Goal: Check status

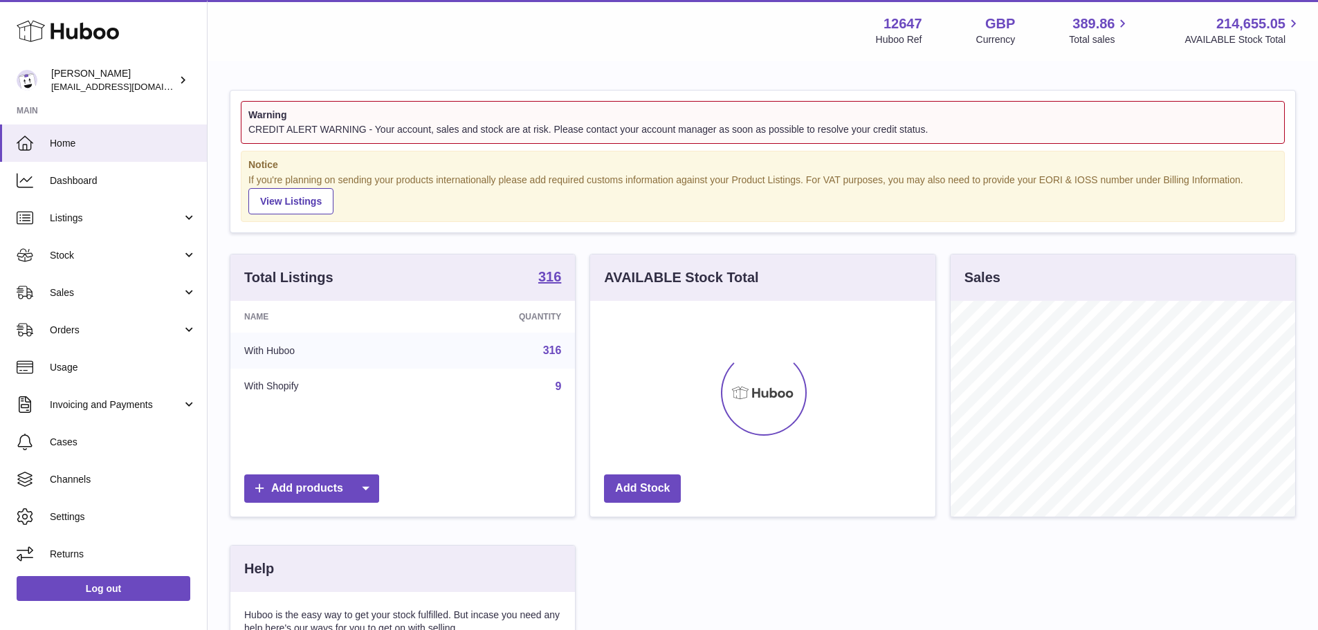
scroll to position [216, 345]
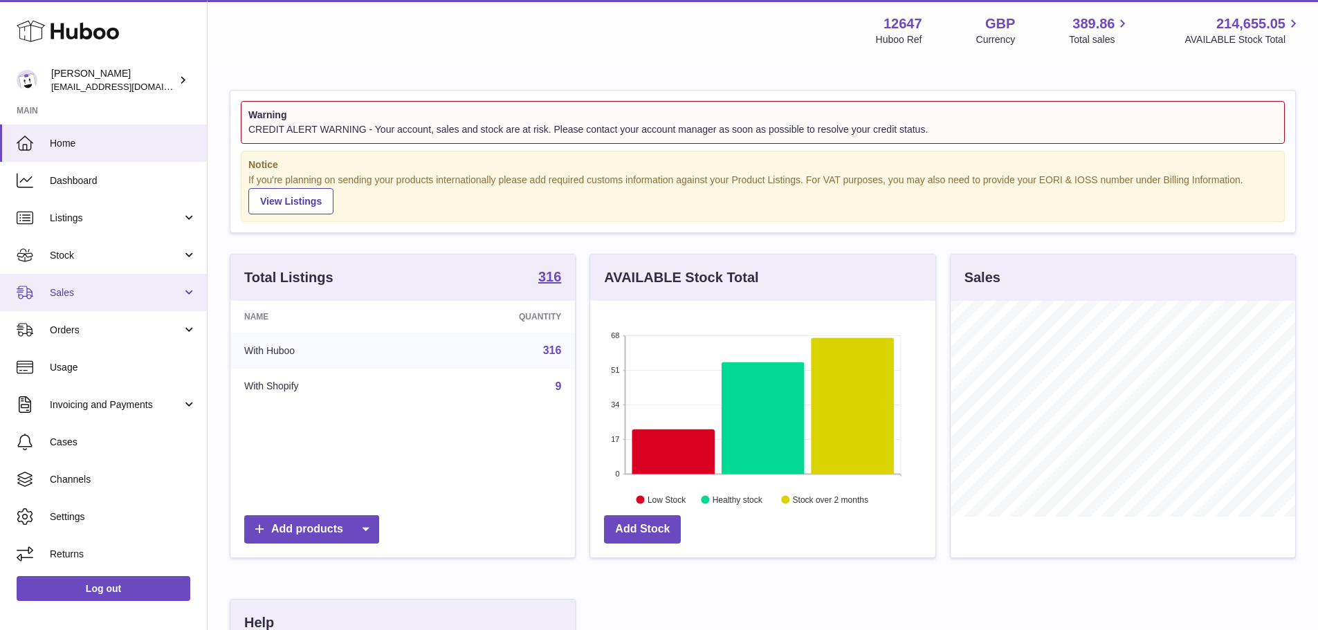
click at [51, 296] on span "Sales" at bounding box center [116, 292] width 132 height 13
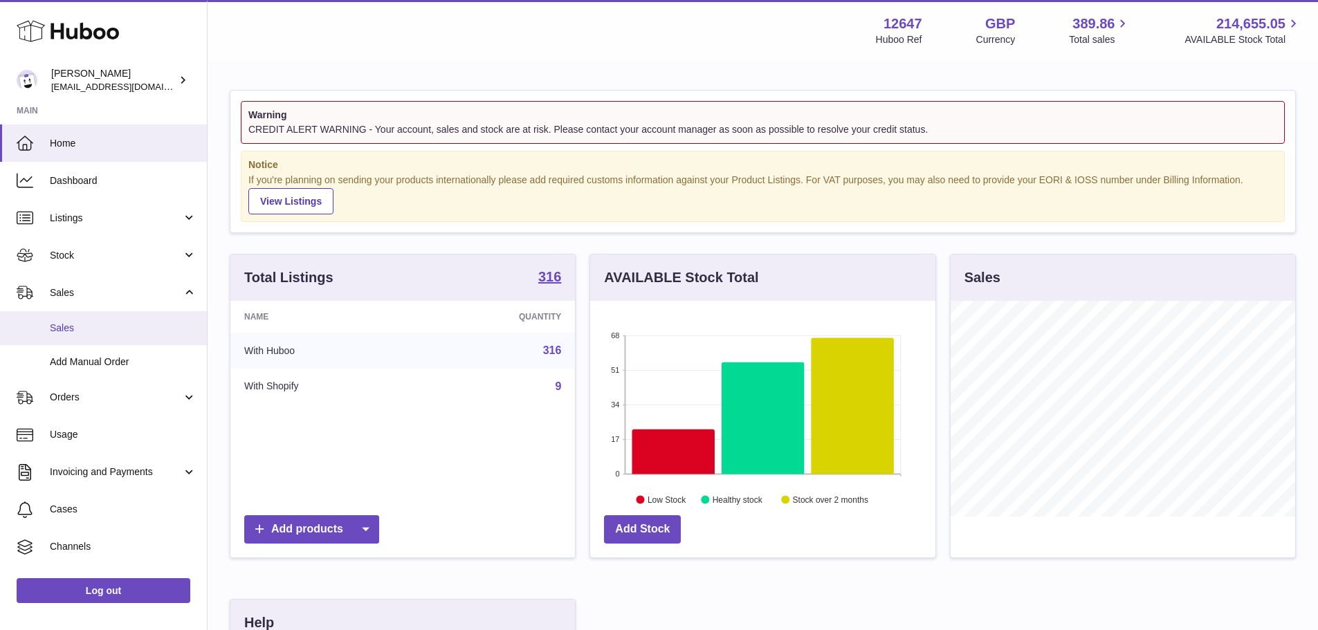
click at [73, 336] on link "Sales" at bounding box center [103, 328] width 207 height 34
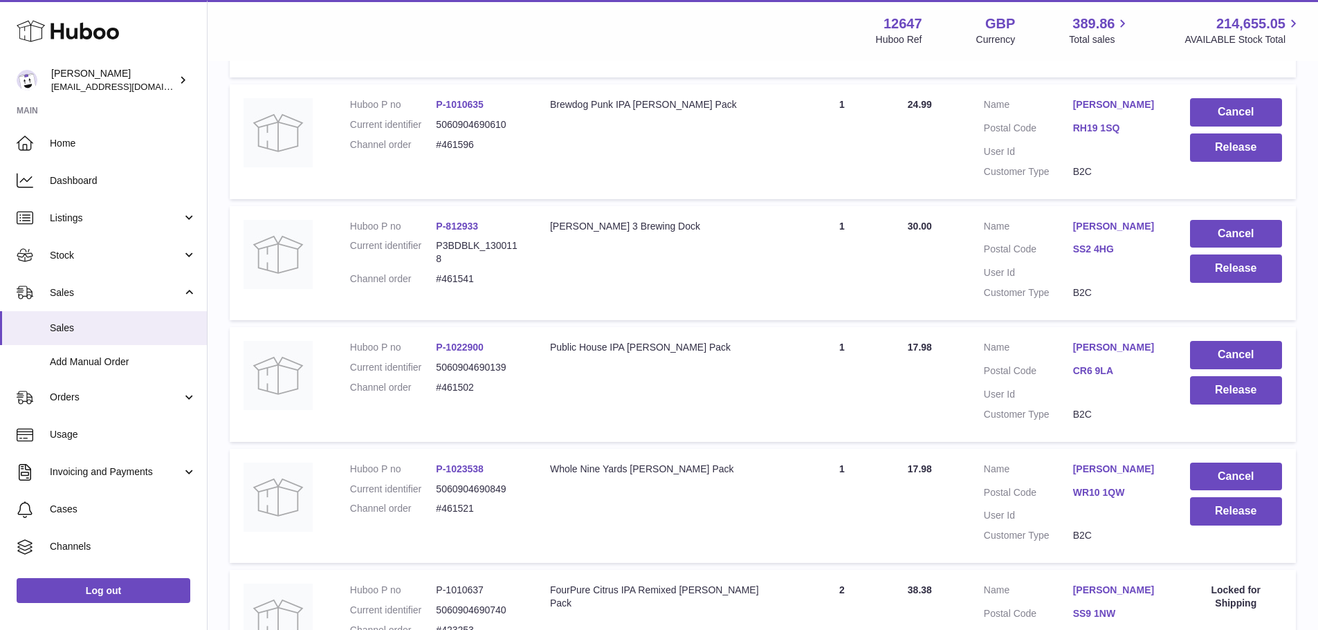
scroll to position [39, 0]
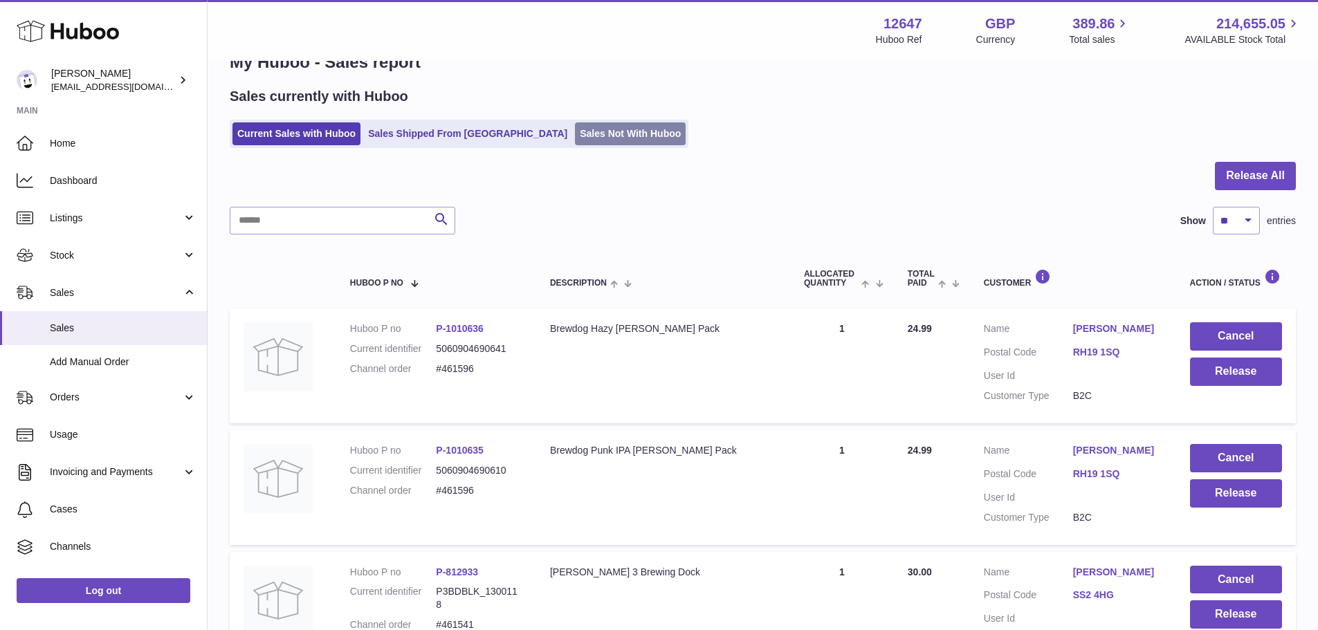
click at [589, 130] on link "Sales Not With Huboo" at bounding box center [630, 133] width 111 height 23
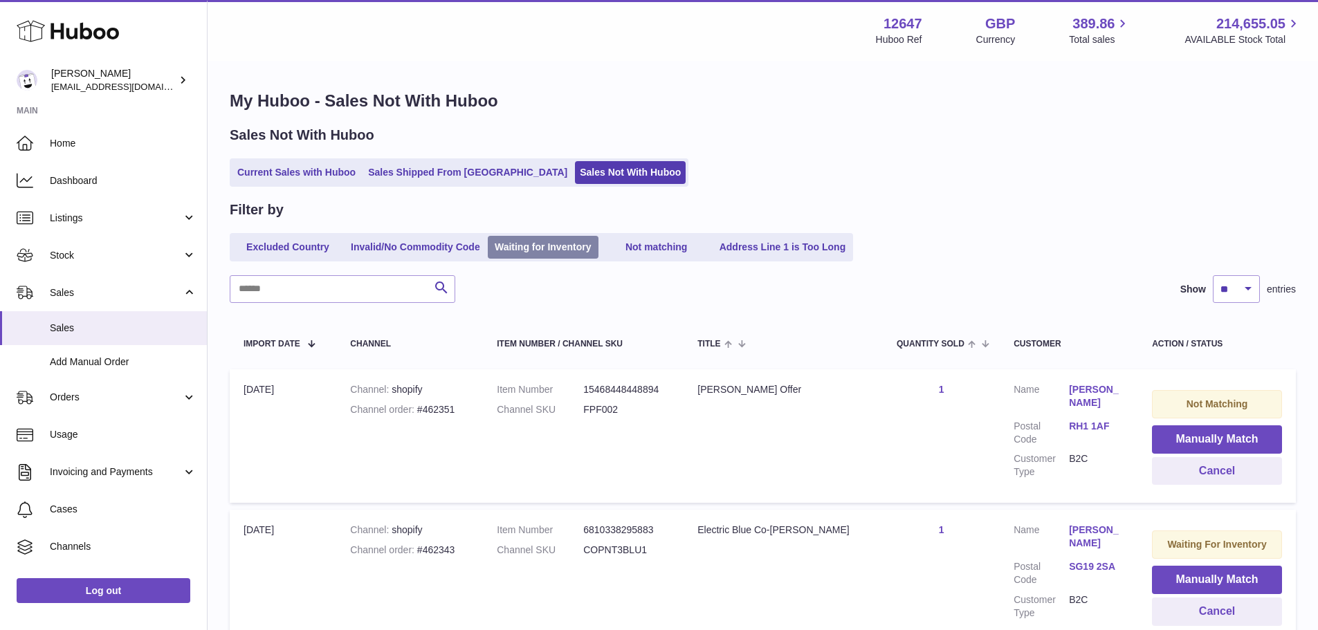
click at [552, 248] on link "Waiting for Inventory" at bounding box center [543, 247] width 111 height 23
